Goal: Information Seeking & Learning: Learn about a topic

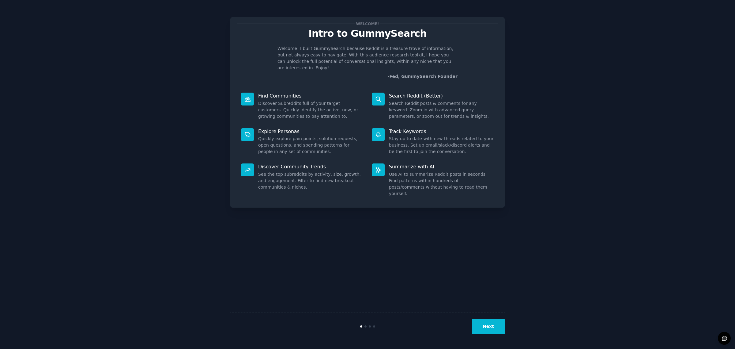
click at [492, 321] on button "Next" at bounding box center [488, 326] width 33 height 15
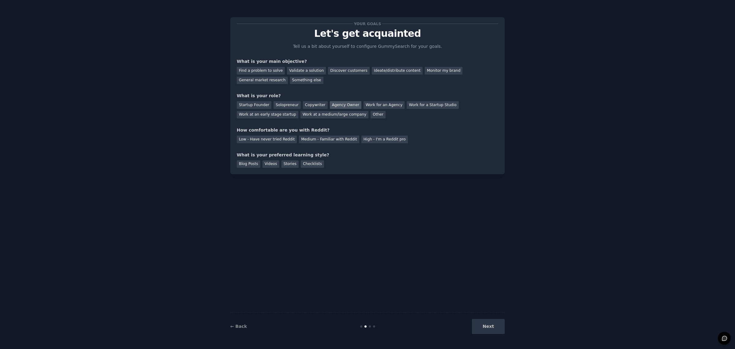
click at [332, 104] on div "Agency Owner" at bounding box center [346, 105] width 32 height 8
click at [333, 72] on div "Discover customers" at bounding box center [348, 71] width 41 height 8
click at [487, 316] on div "← Back Next" at bounding box center [367, 326] width 274 height 28
click at [321, 145] on div "Your goals Let's get acquainted Tell us a bit about yourself to configure Gummy…" at bounding box center [368, 96] width 262 height 144
click at [313, 138] on div "Medium - Familiar with Reddit" at bounding box center [329, 139] width 60 height 8
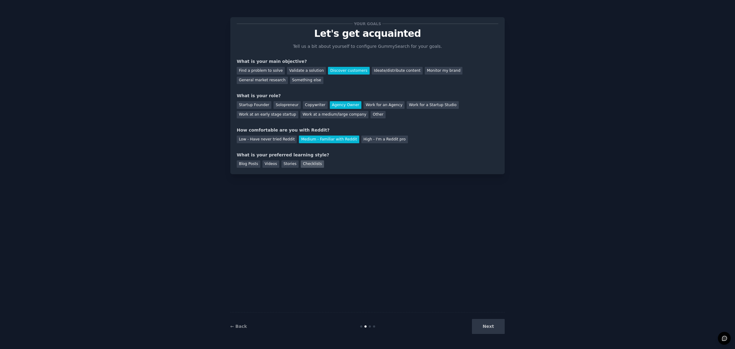
click at [310, 163] on div "Checklists" at bounding box center [312, 164] width 23 height 8
click at [446, 285] on div "Your goals Let's get acquainted Tell us a bit about yourself to configure Gummy…" at bounding box center [367, 174] width 274 height 331
click at [484, 330] on button "Next" at bounding box center [488, 326] width 33 height 15
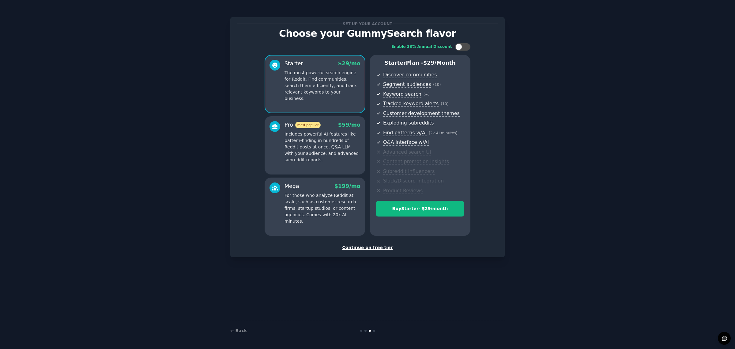
click at [371, 247] on div "Continue on free tier" at bounding box center [368, 247] width 262 height 6
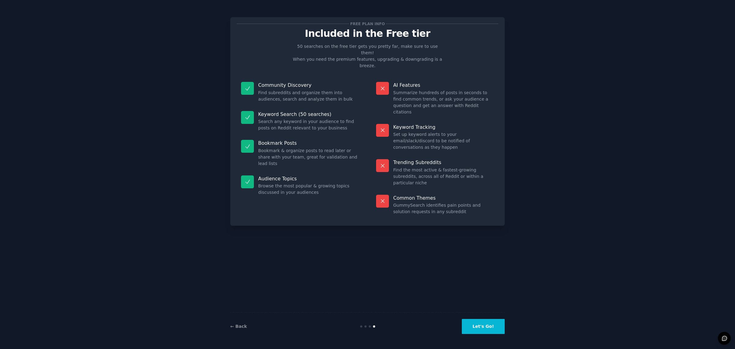
click at [479, 324] on button "Let's Go!" at bounding box center [483, 326] width 43 height 15
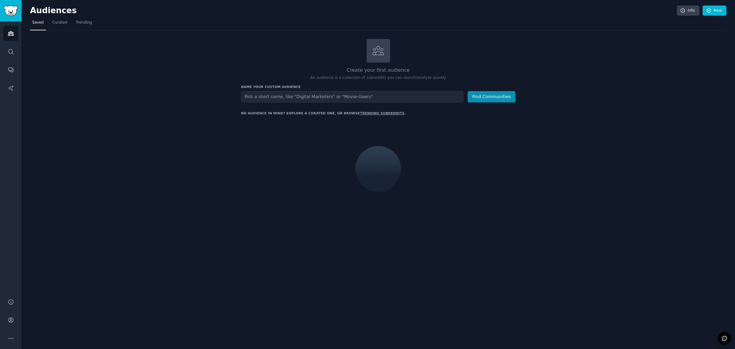
click at [283, 100] on input "text" at bounding box center [352, 96] width 222 height 11
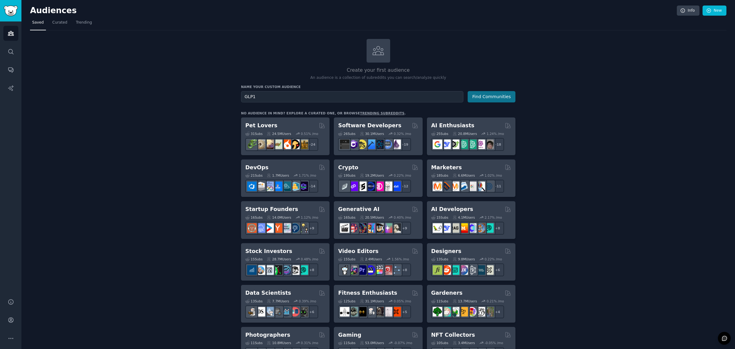
type input "GLP1"
click at [495, 94] on button "Find Communities" at bounding box center [492, 96] width 48 height 11
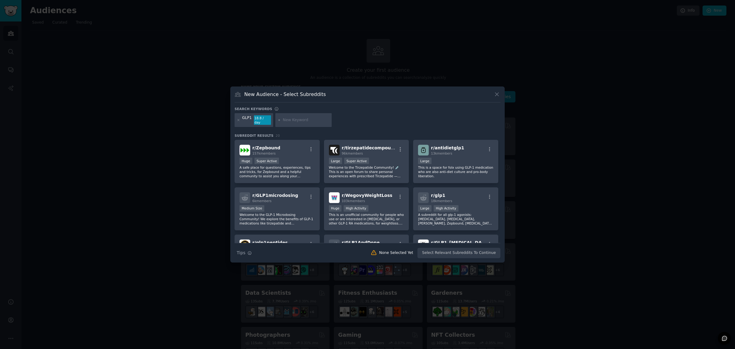
click at [298, 121] on input "text" at bounding box center [306, 120] width 47 height 6
type input "canada"
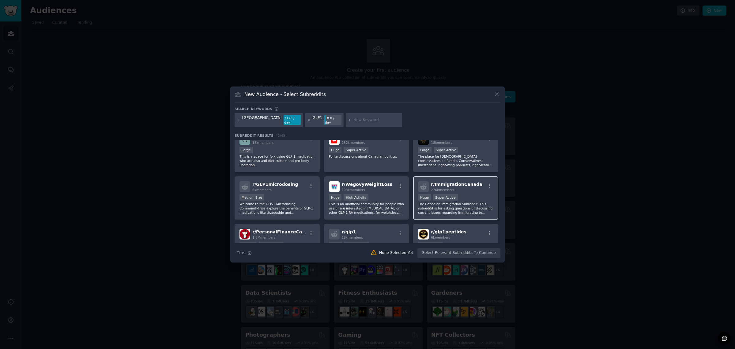
scroll to position [77, 0]
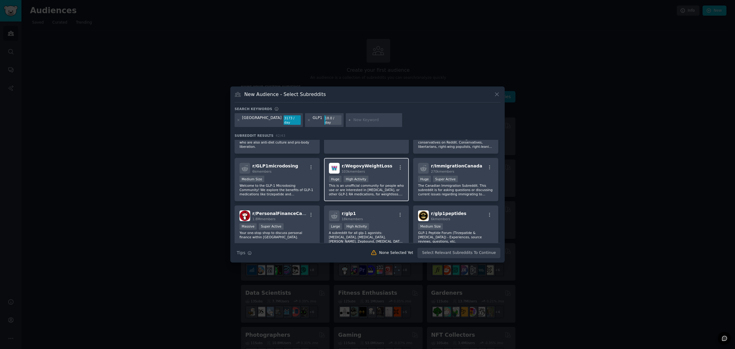
drag, startPoint x: 372, startPoint y: 186, endPoint x: 352, endPoint y: 178, distance: 22.5
click at [352, 178] on div "High Activity" at bounding box center [356, 178] width 25 height 6
click at [380, 171] on div "r/ WegovyWeightLoss 103k members >= 80th percentile for submissions / day Huge …" at bounding box center [366, 179] width 85 height 43
drag, startPoint x: 386, startPoint y: 161, endPoint x: 341, endPoint y: 163, distance: 45.7
click at [341, 163] on div "r/ WegovyWeightLoss 103k members" at bounding box center [366, 168] width 75 height 11
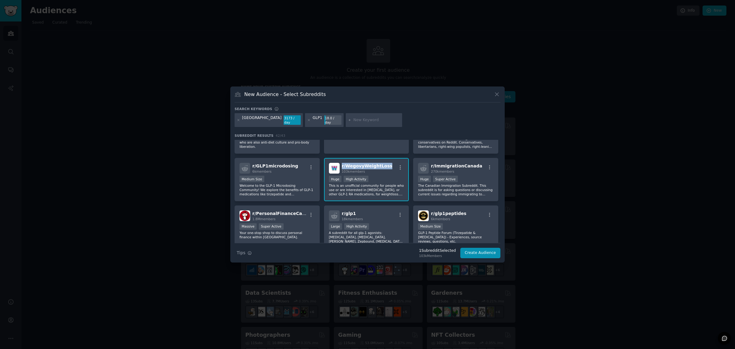
copy span "r/ WegovyWeightLoss"
